Goal: Information Seeking & Learning: Learn about a topic

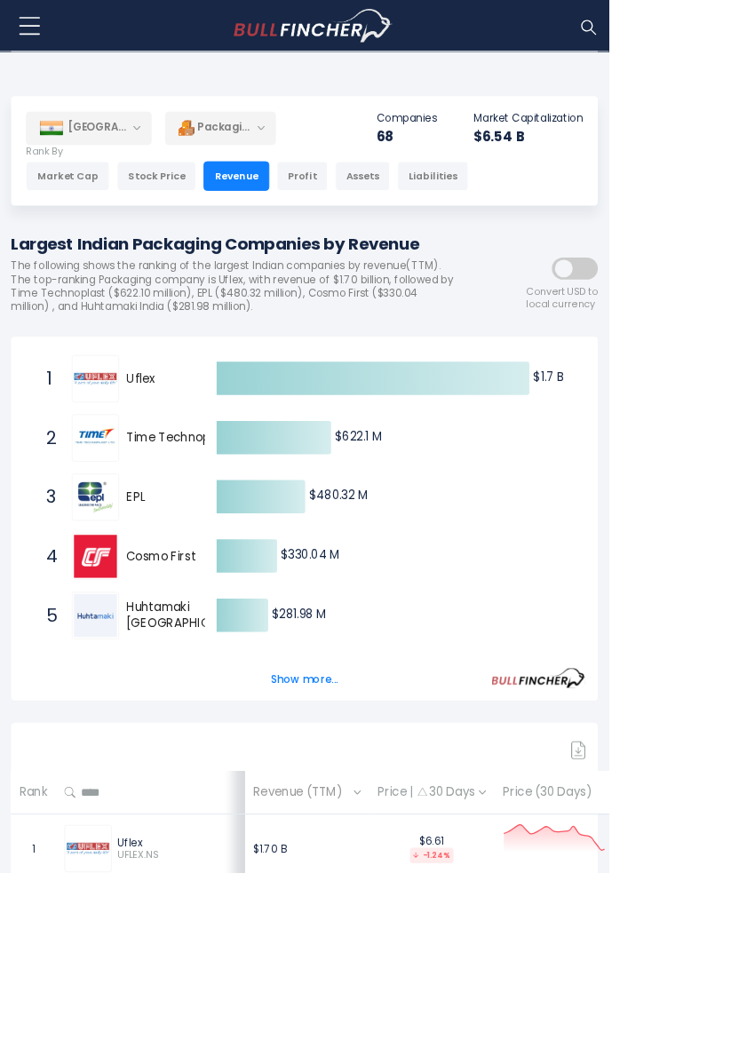
click at [160, 462] on span "Uflex" at bounding box center [219, 455] width 134 height 19
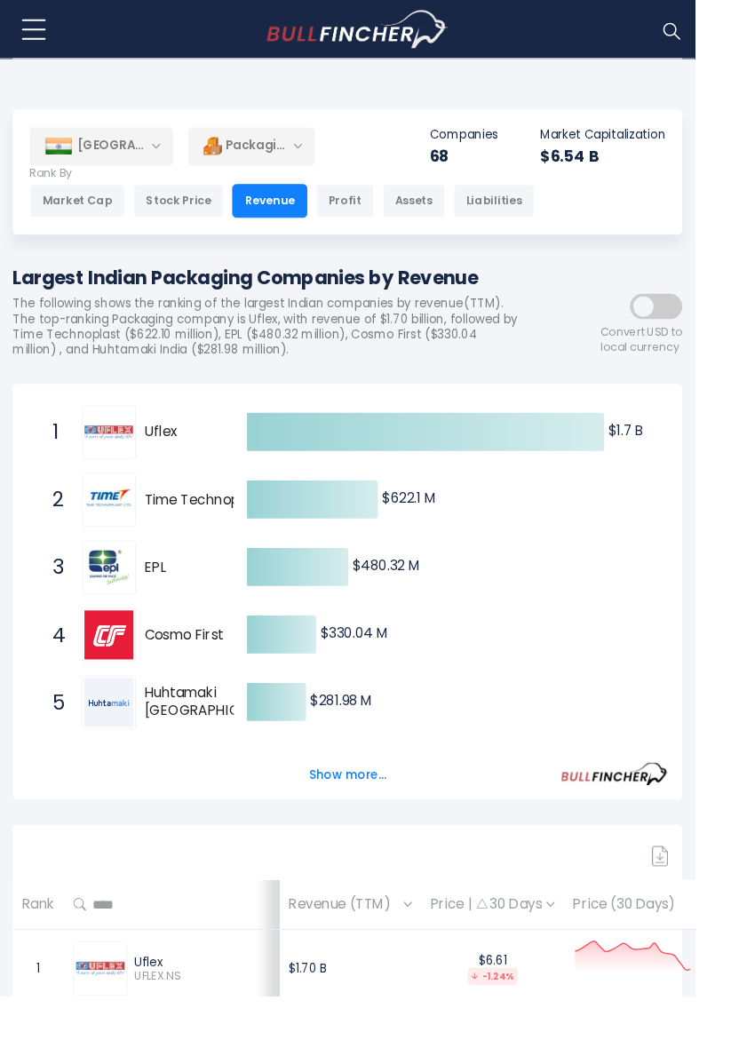
click at [390, 245] on div "India Entire World 30,373 North America United States 3,966 Canada 1,652" at bounding box center [365, 180] width 704 height 131
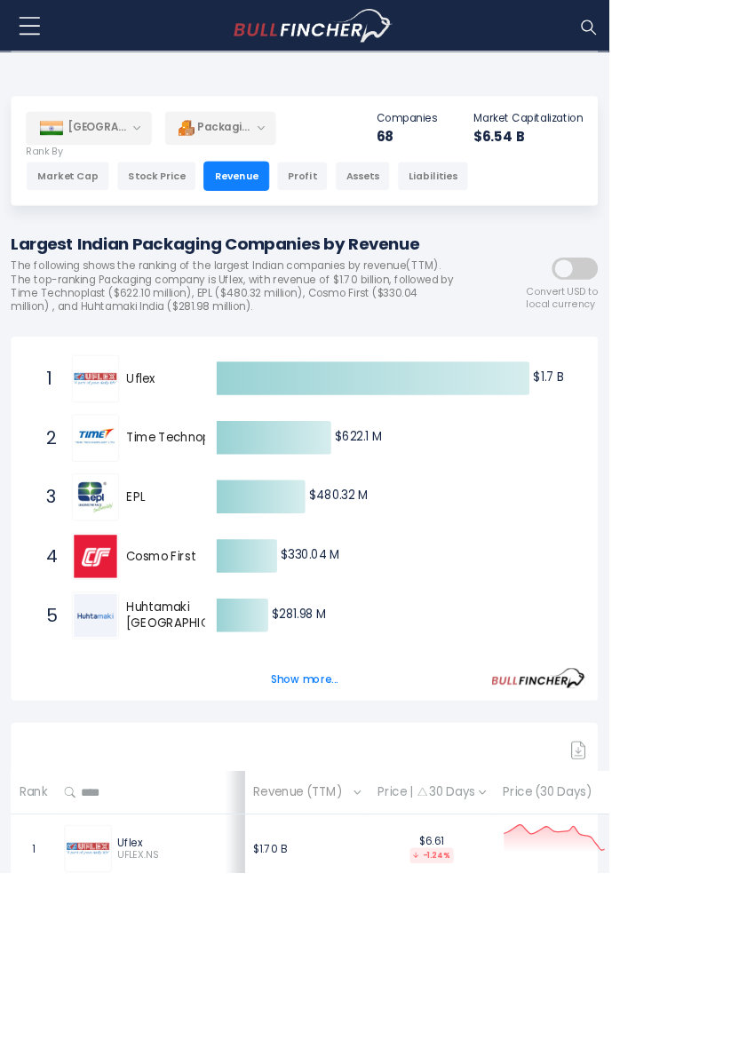
click at [345, 217] on div "Profit" at bounding box center [362, 212] width 61 height 36
